Goal: Task Accomplishment & Management: Manage account settings

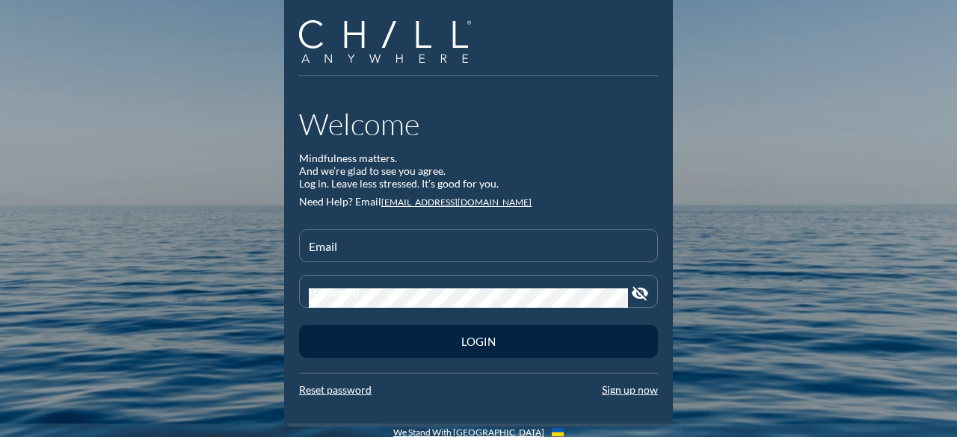
scroll to position [28, 0]
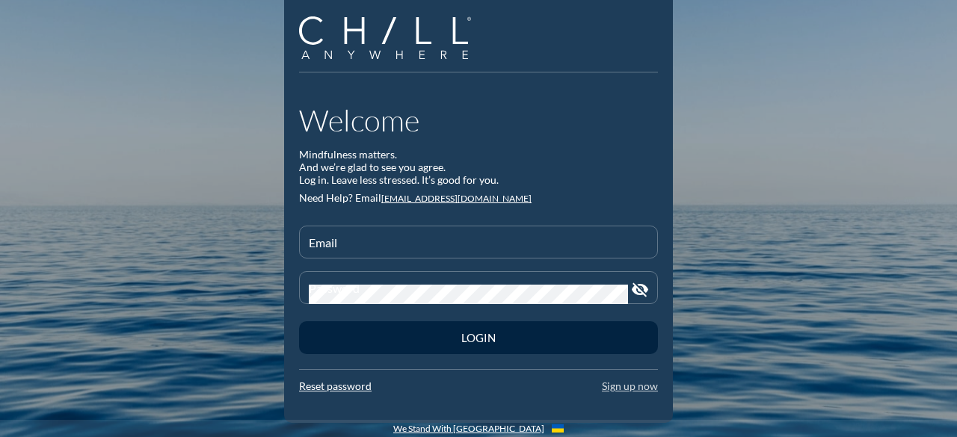
click at [614, 388] on link "Sign up now" at bounding box center [630, 386] width 56 height 13
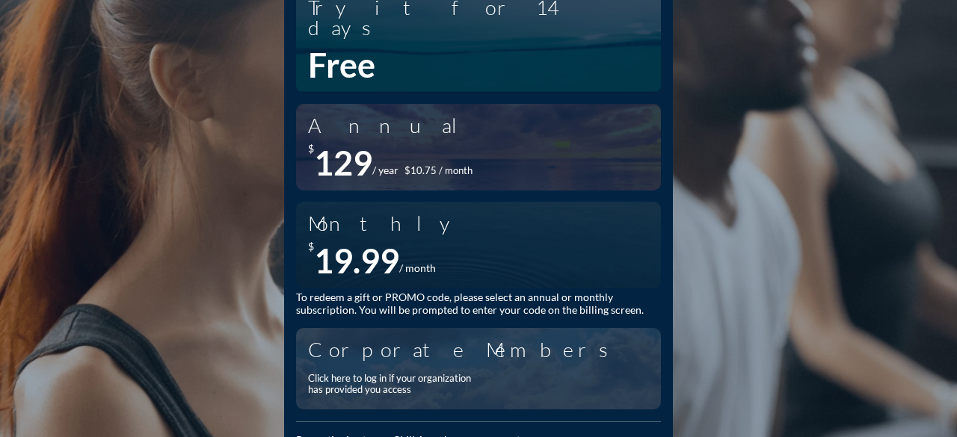
scroll to position [179, 0]
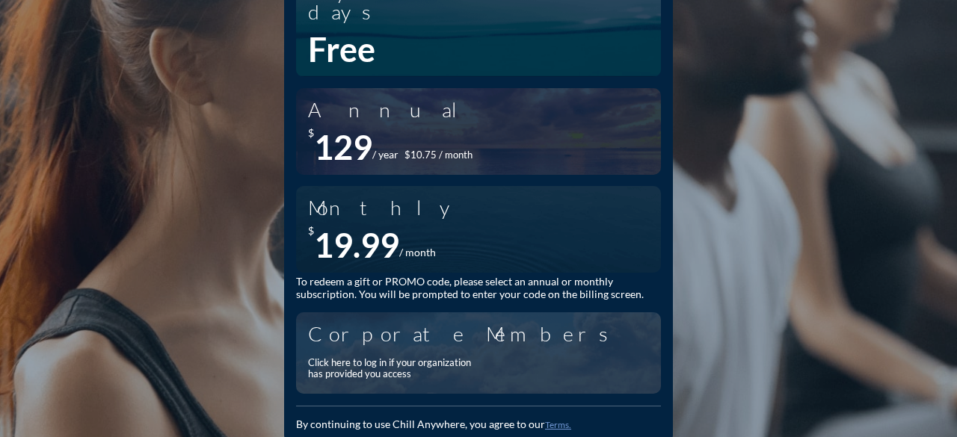
click at [489, 327] on div "Corporate Members Click here to log in if your organization has provided you ac…" at bounding box center [478, 353] width 341 height 67
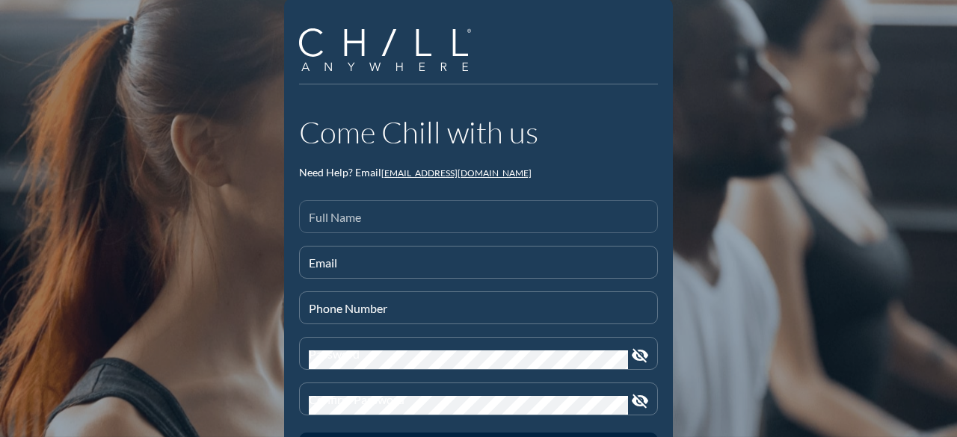
scroll to position [16, 0]
click at [425, 214] on input "Full Name" at bounding box center [478, 223] width 339 height 19
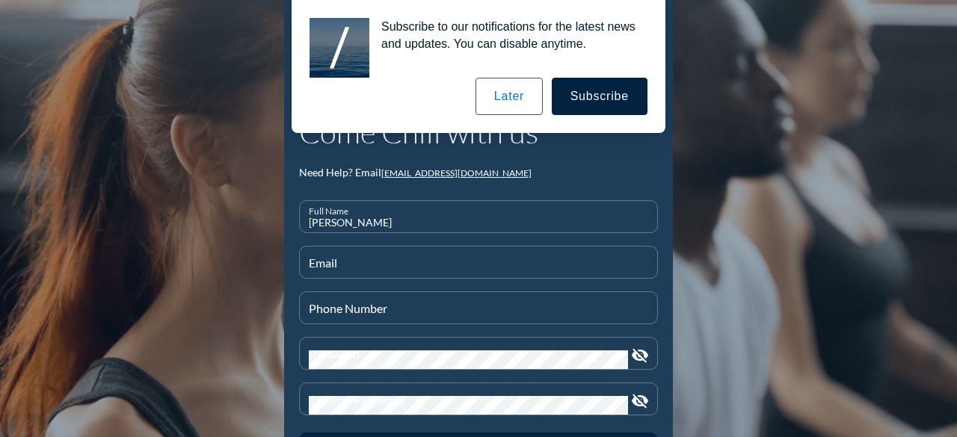
type input "[PERSON_NAME]"
click at [512, 108] on button "Later" at bounding box center [509, 96] width 67 height 37
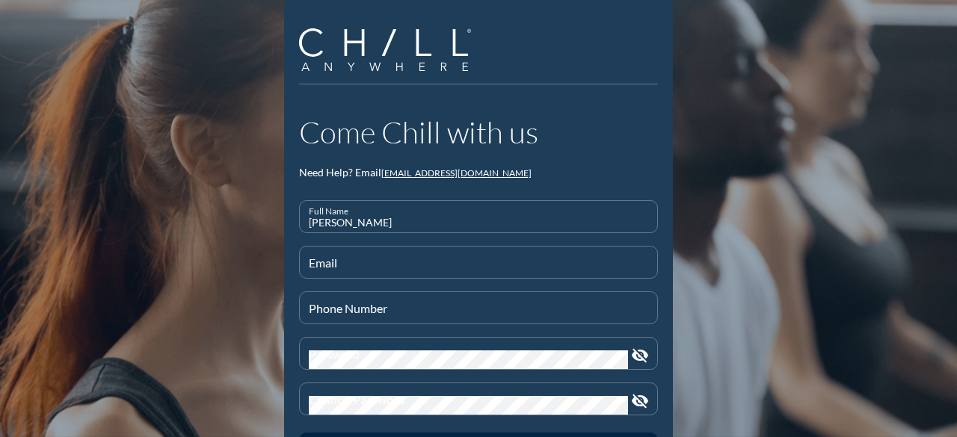
click at [502, 237] on div at bounding box center [478, 238] width 341 height 9
click at [496, 224] on input "[PERSON_NAME]" at bounding box center [478, 223] width 339 height 19
type input "[PERSON_NAME]"
type input "k"
type input "[EMAIL_ADDRESS][DOMAIN_NAME]"
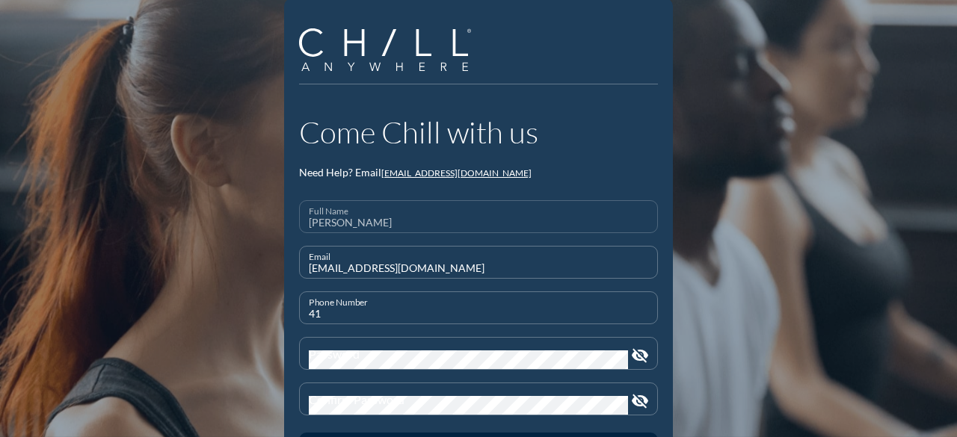
type input "4"
type input "[PHONE_NUMBER]"
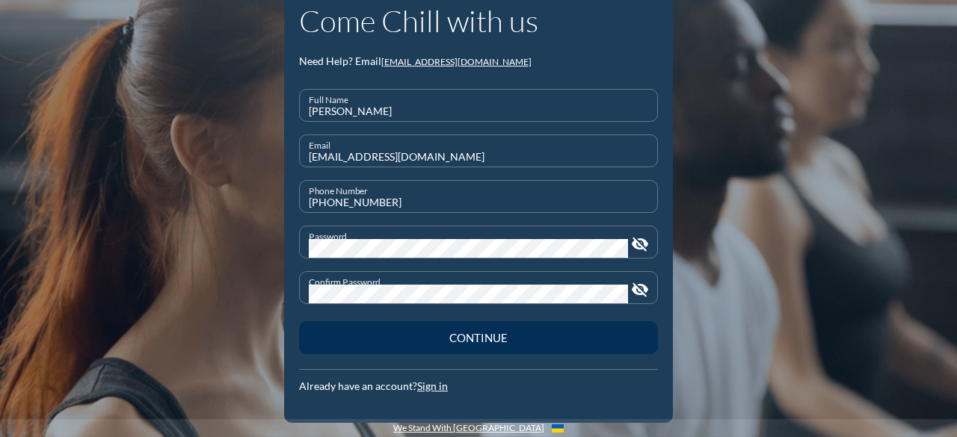
click at [499, 335] on div "Continue" at bounding box center [478, 337] width 307 height 13
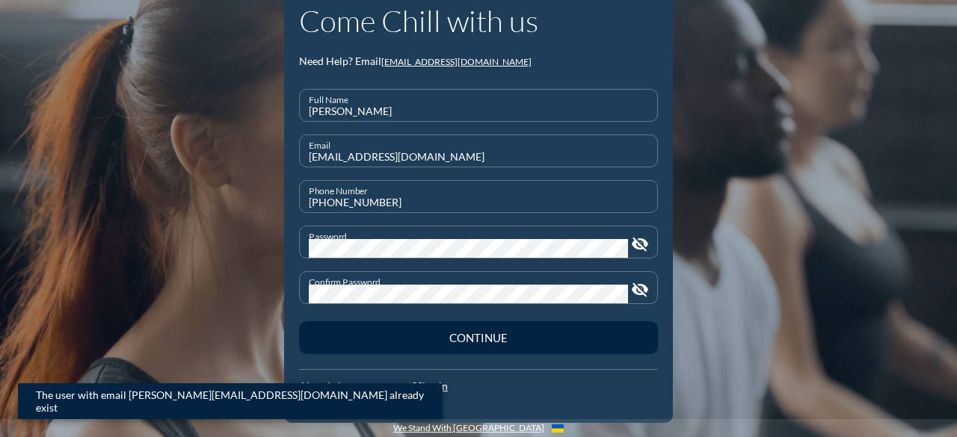
scroll to position [127, 0]
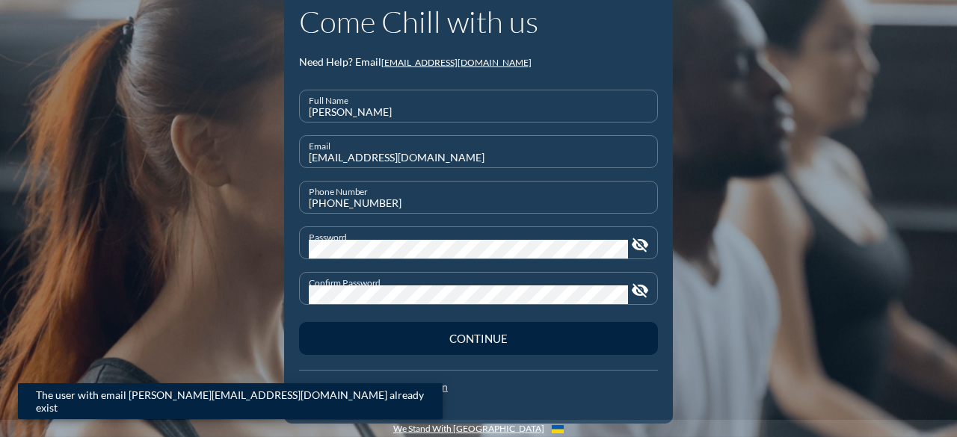
click at [417, 391] on link "Sign in" at bounding box center [432, 387] width 31 height 13
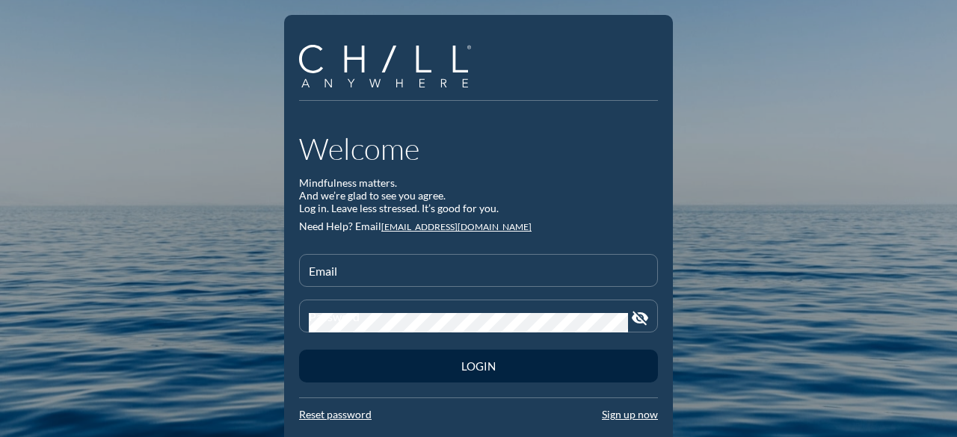
click at [412, 289] on div at bounding box center [478, 292] width 341 height 9
click at [339, 415] on link "Reset password" at bounding box center [335, 414] width 73 height 13
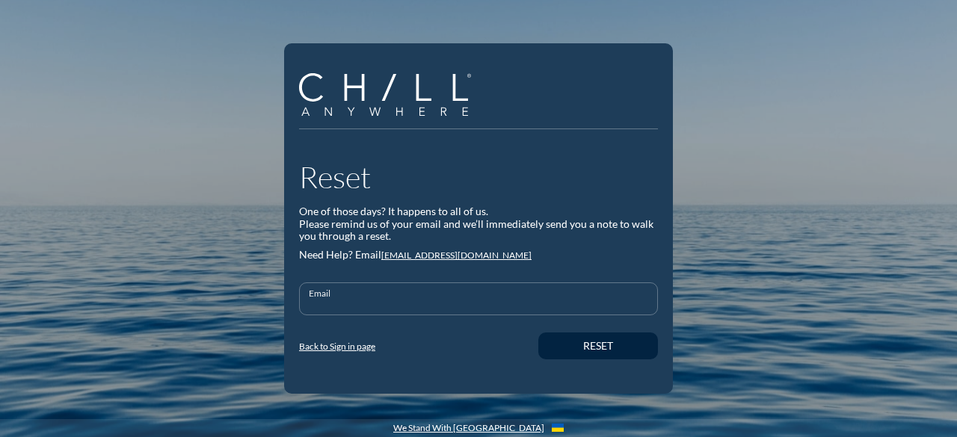
click at [371, 300] on input "Email" at bounding box center [478, 305] width 339 height 19
type input "[EMAIL_ADDRESS][DOMAIN_NAME]"
click at [538, 333] on button "Reset" at bounding box center [598, 346] width 120 height 27
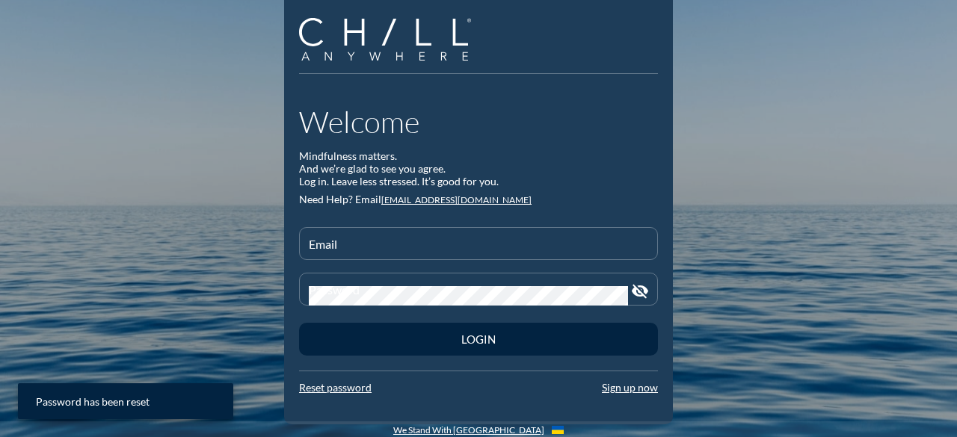
scroll to position [28, 0]
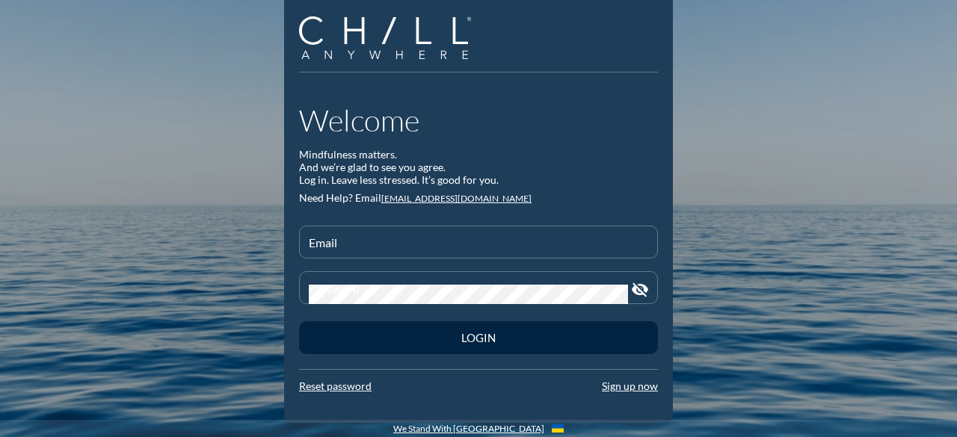
click at [502, 176] on div "Mindfulness matters. And we’re glad to see you agree. Log in. Leave less stress…" at bounding box center [478, 167] width 359 height 37
